Goal: Entertainment & Leisure: Consume media (video, audio)

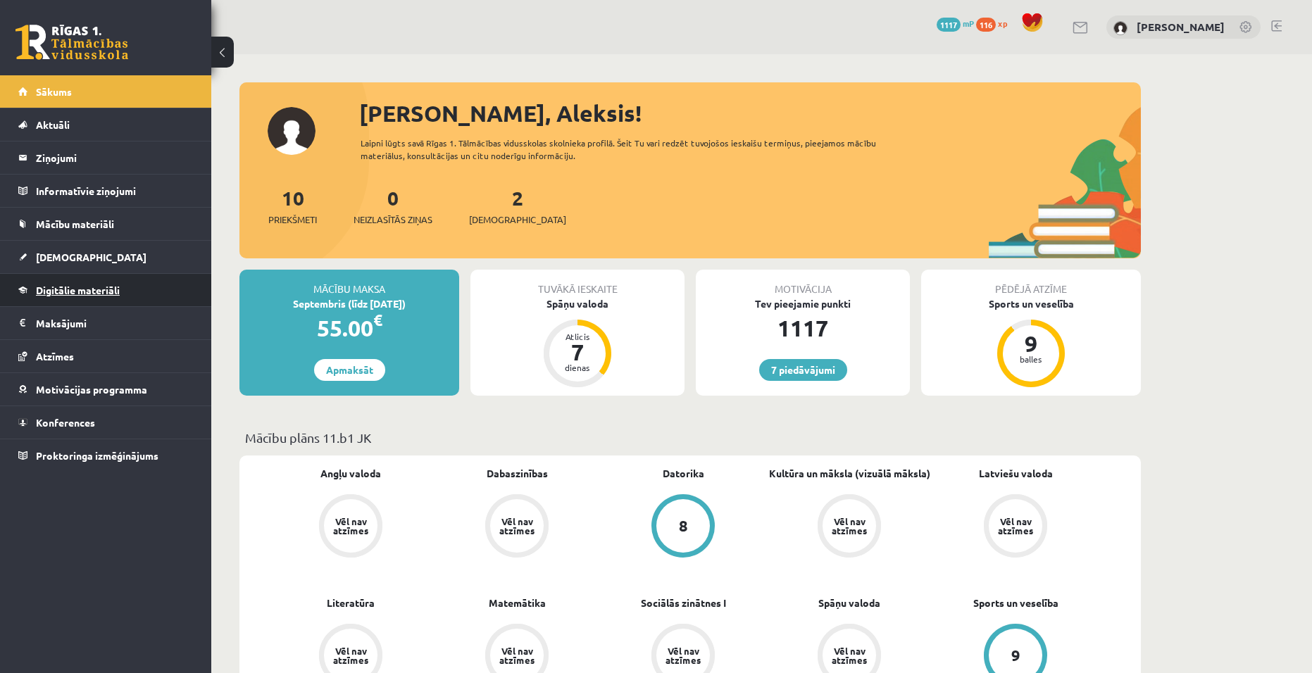
click at [113, 295] on span "Digitālie materiāli" at bounding box center [78, 290] width 84 height 13
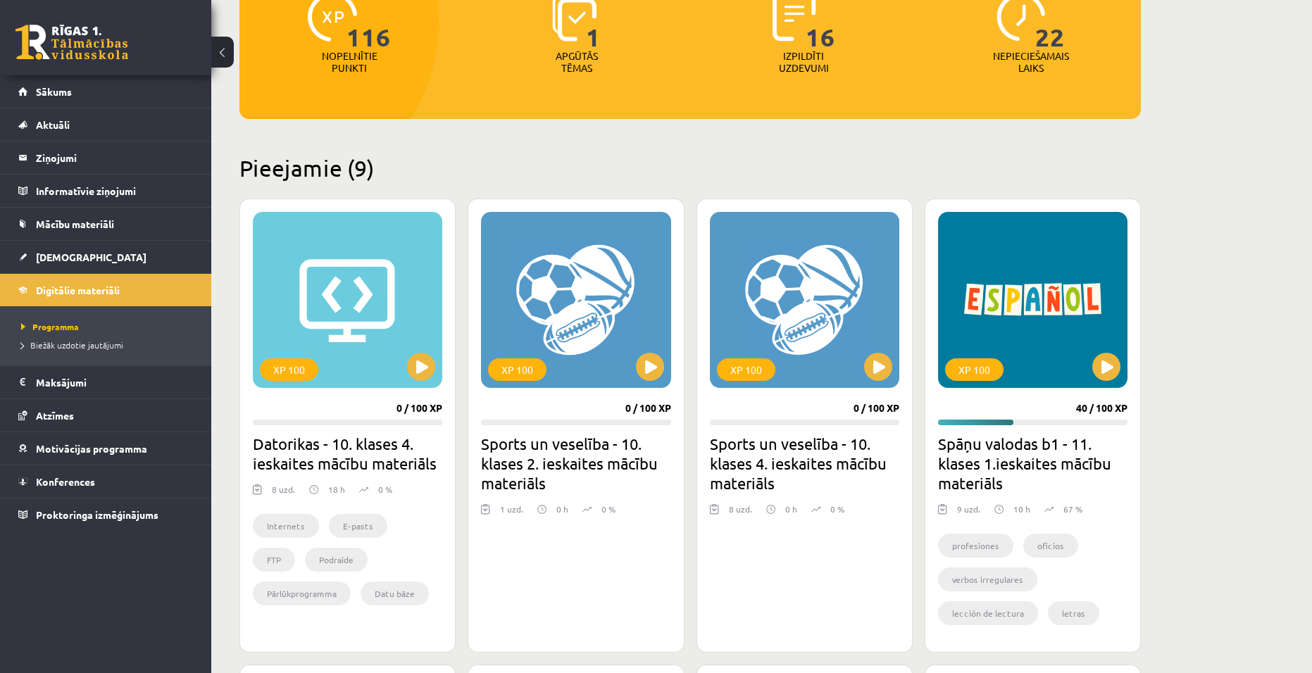
scroll to position [211, 0]
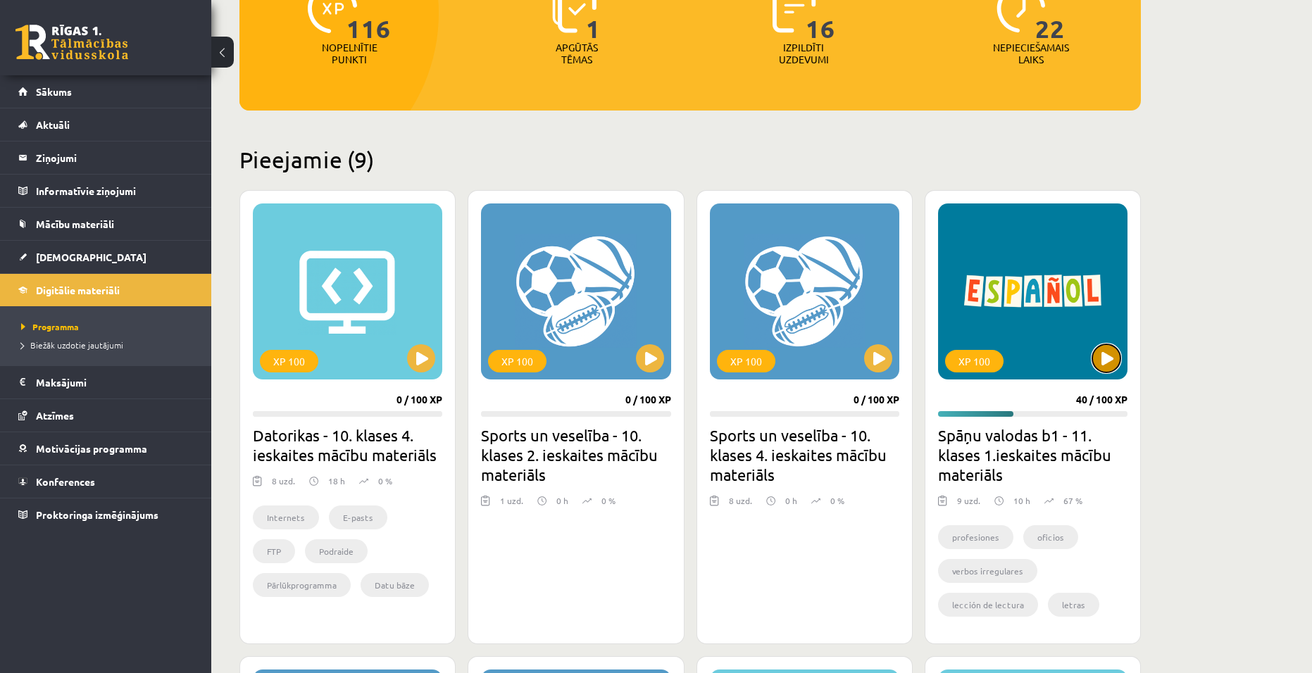
click at [1116, 352] on button at bounding box center [1107, 358] width 28 height 28
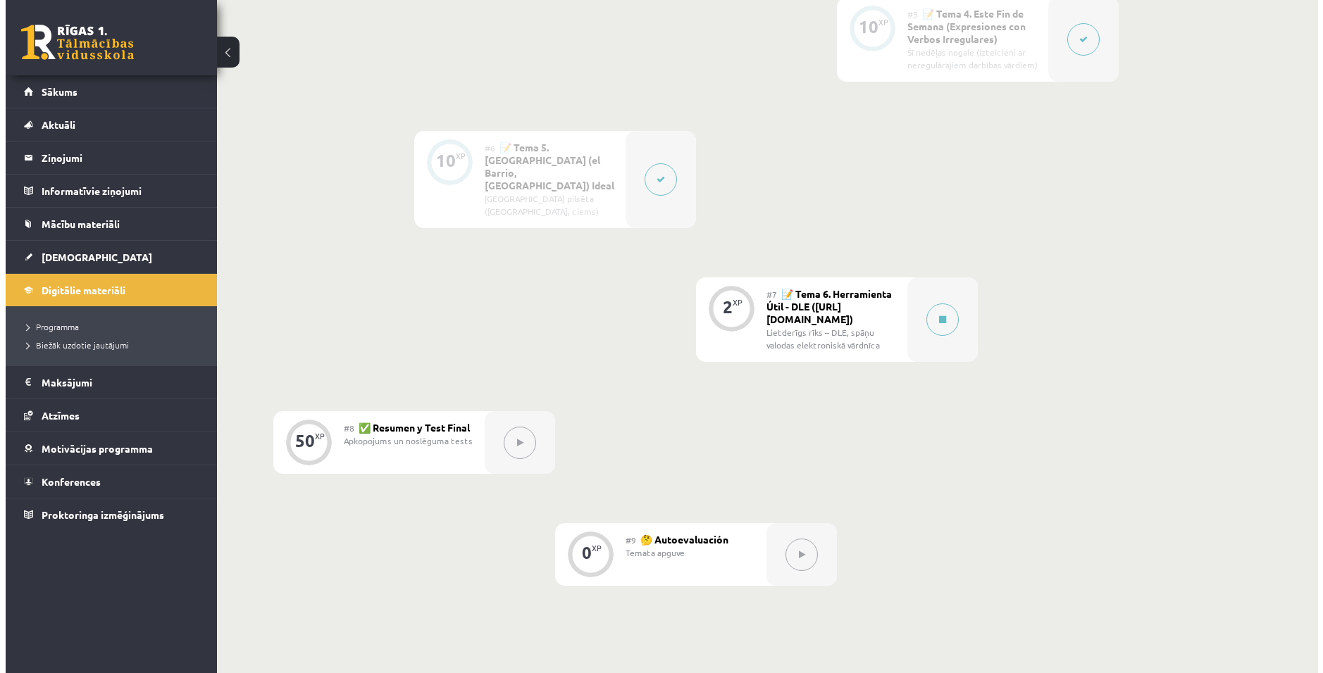
scroll to position [916, 0]
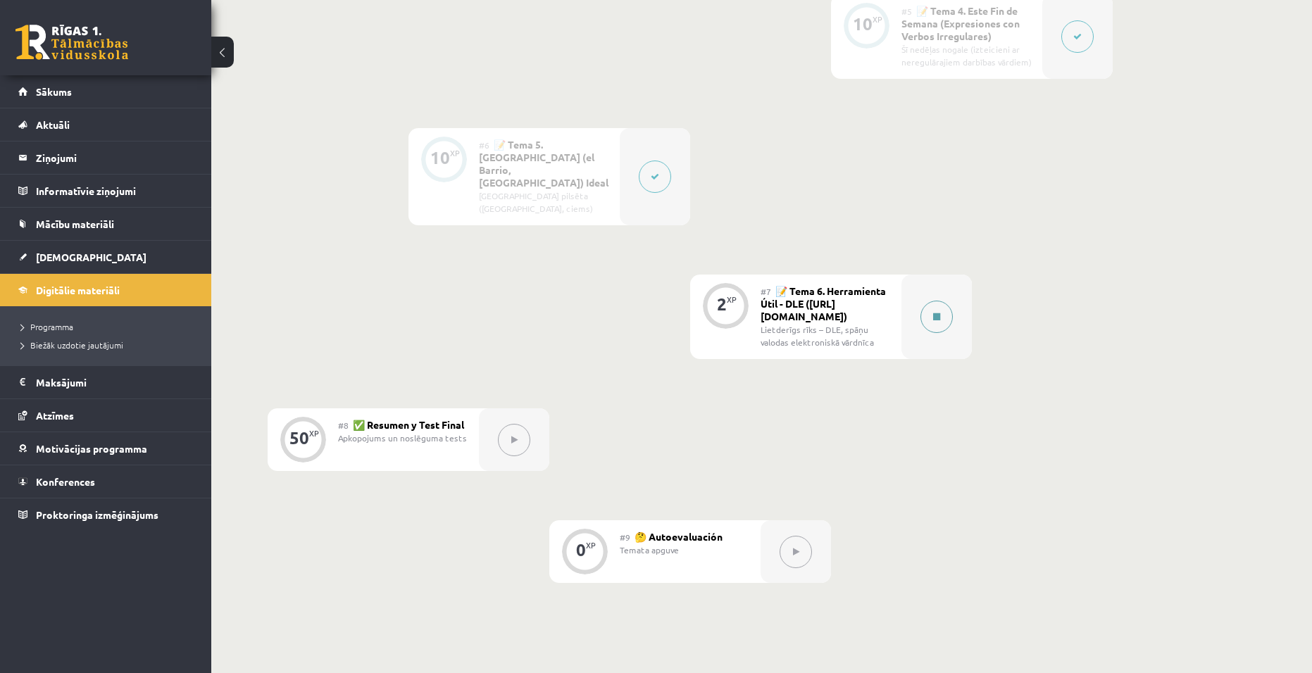
click at [940, 301] on button at bounding box center [937, 317] width 32 height 32
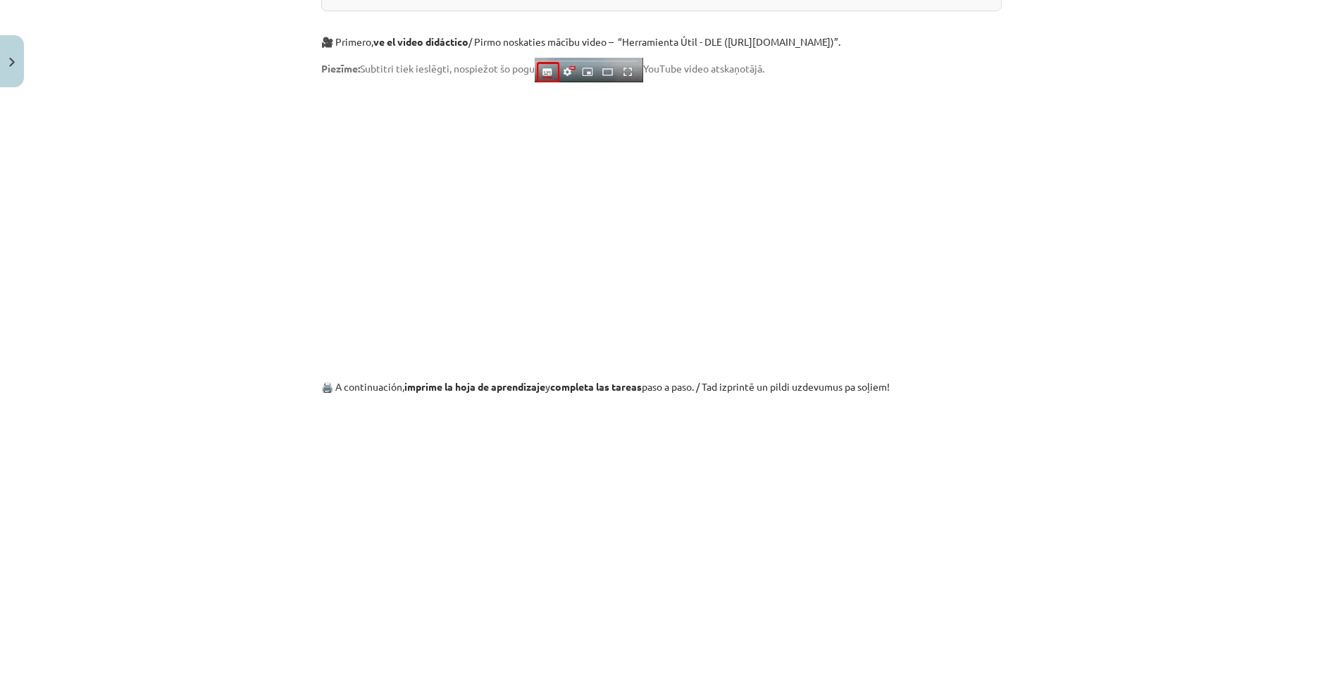
scroll to position [634, 0]
